Goal: Find specific page/section: Find specific page/section

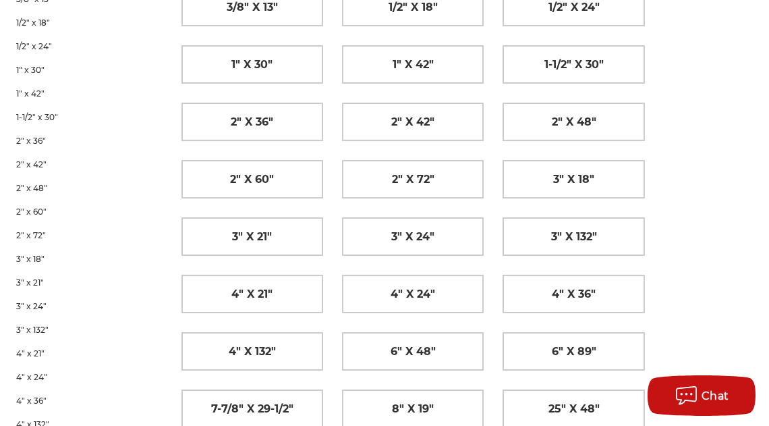
scroll to position [337, 0]
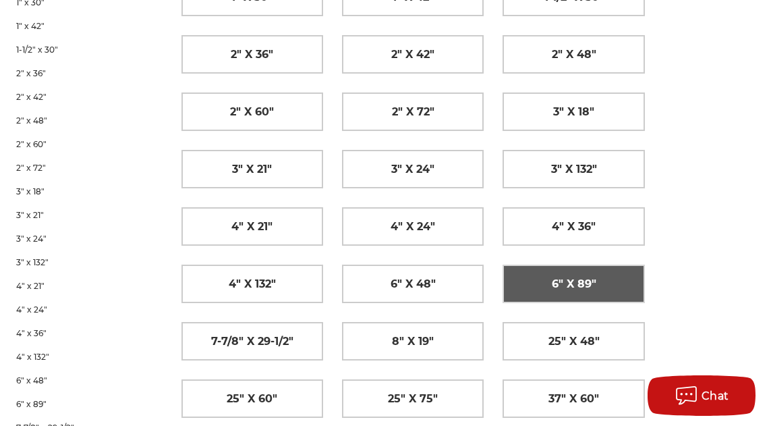
click at [586, 287] on span "6" x 89"" at bounding box center [574, 284] width 45 height 23
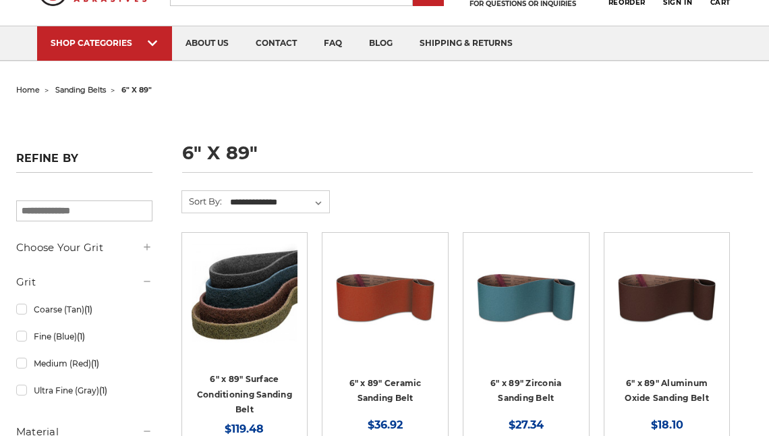
scroll to position [202, 0]
